Goal: Navigation & Orientation: Understand site structure

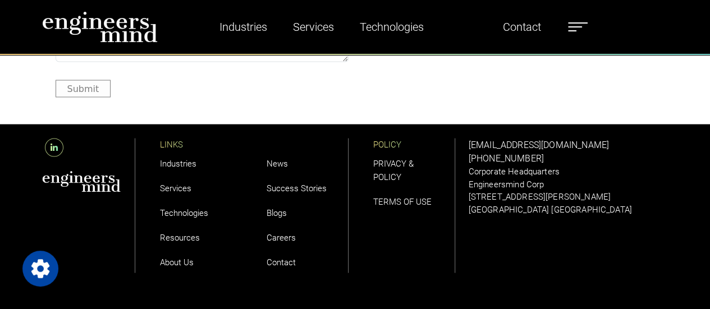
scroll to position [3170, 0]
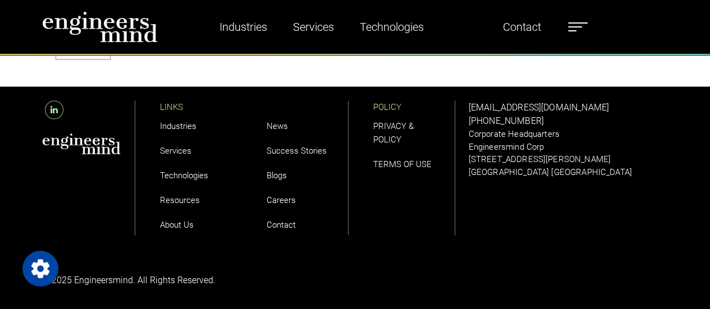
click at [172, 225] on link "About Us" at bounding box center [177, 224] width 34 height 10
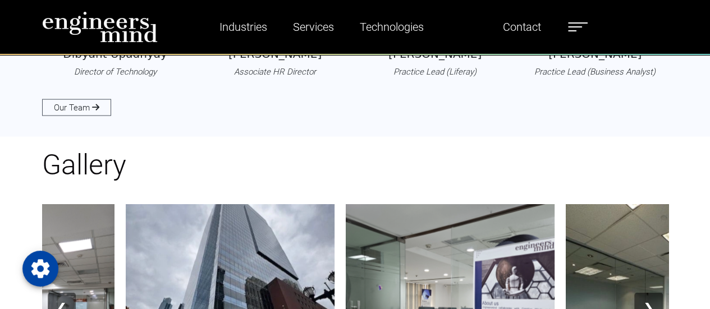
scroll to position [1123, 0]
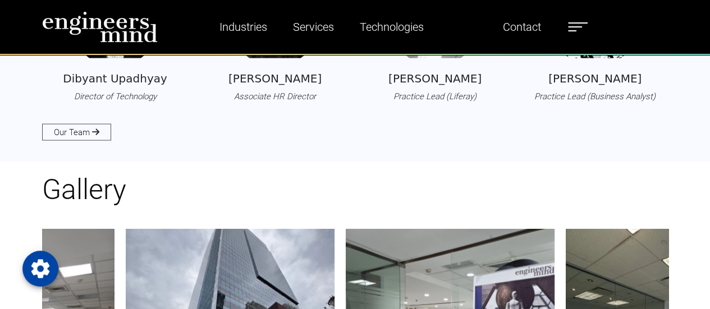
click at [54, 123] on div "Dibyant Upadhyay Director of Technology Tanya Pandey Associate HR Director Muha…" at bounding box center [355, 54] width 640 height 171
click at [70, 134] on link "Our Team" at bounding box center [76, 132] width 69 height 17
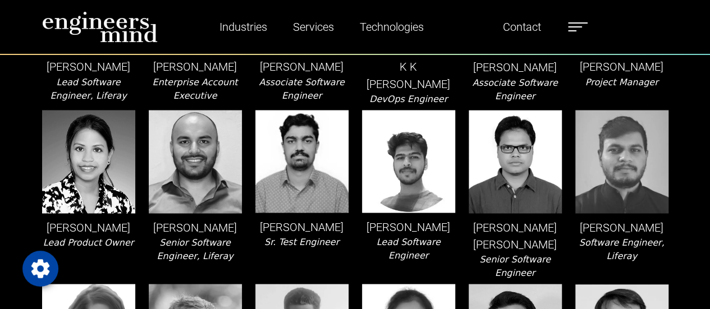
scroll to position [898, 0]
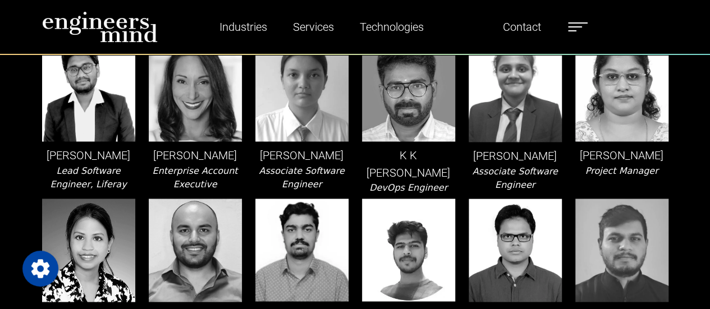
click at [63, 26] on img at bounding box center [100, 26] width 116 height 31
